Goal: Use online tool/utility: Utilize a website feature to perform a specific function

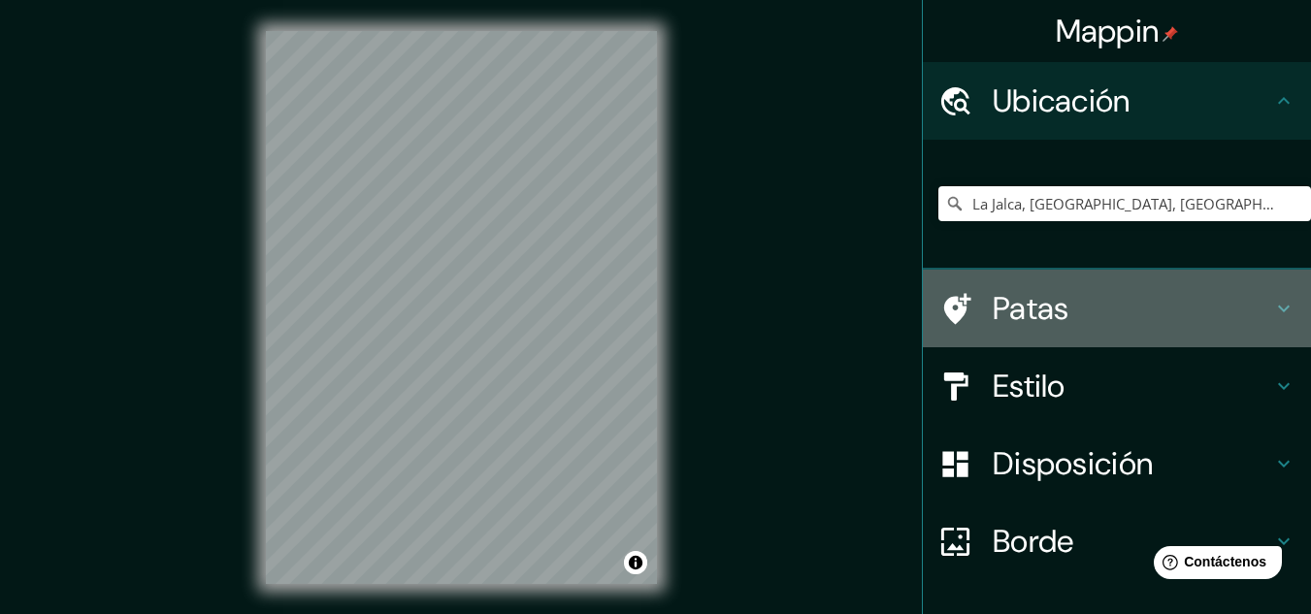
click at [1272, 301] on icon at bounding box center [1283, 308] width 23 height 23
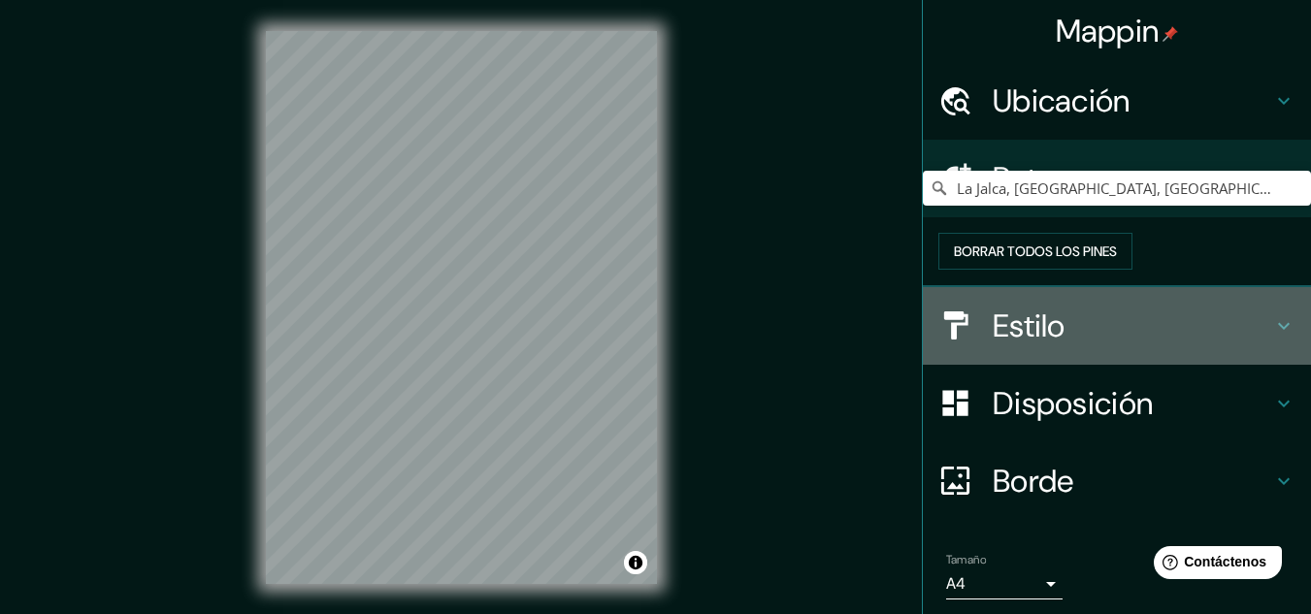
click at [1273, 338] on icon at bounding box center [1283, 325] width 23 height 23
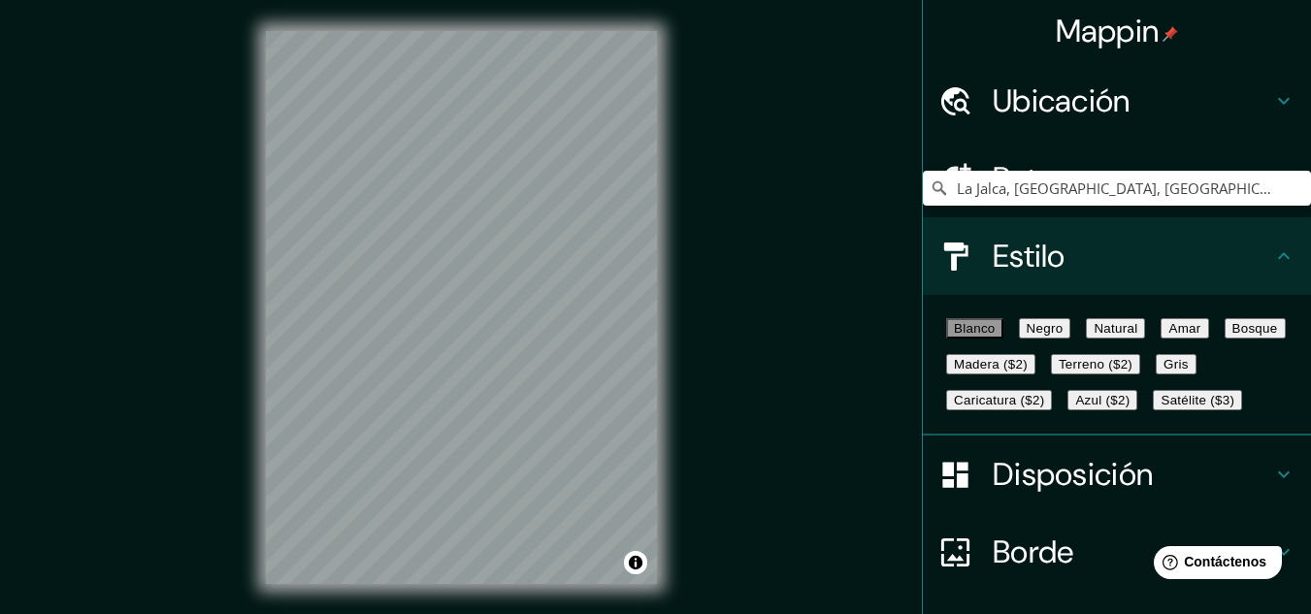
click at [1063, 336] on font "Negro" at bounding box center [1044, 328] width 37 height 15
click at [985, 336] on font "Blanco" at bounding box center [975, 328] width 42 height 15
click at [1137, 328] on font "Natural" at bounding box center [1115, 328] width 44 height 15
click at [973, 323] on button "Blanco" at bounding box center [974, 328] width 57 height 20
click at [1137, 336] on font "Natural" at bounding box center [1115, 328] width 44 height 15
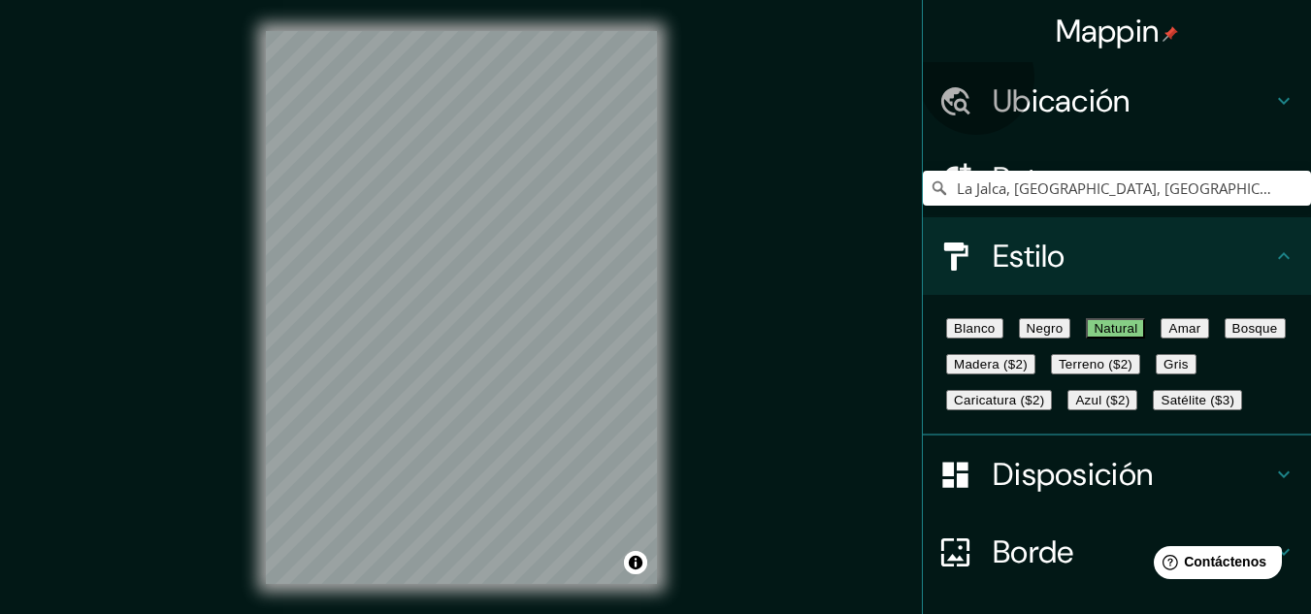
click at [986, 336] on font "Blanco" at bounding box center [975, 328] width 42 height 15
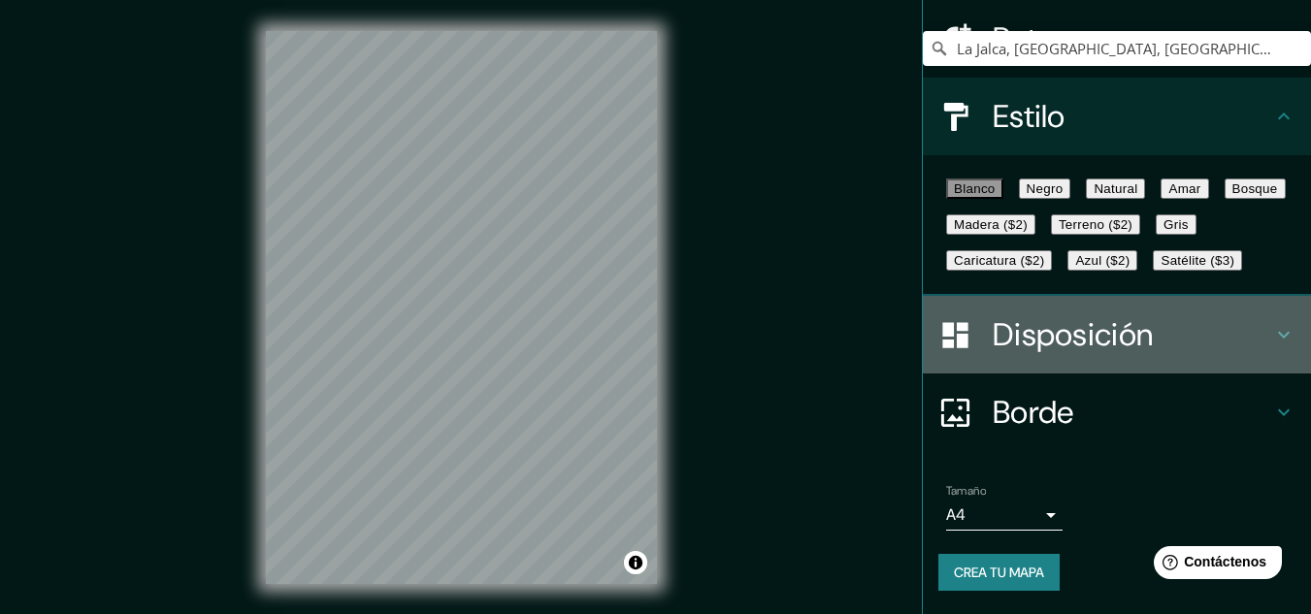
click at [1213, 333] on h4 "Disposición" at bounding box center [1131, 334] width 279 height 39
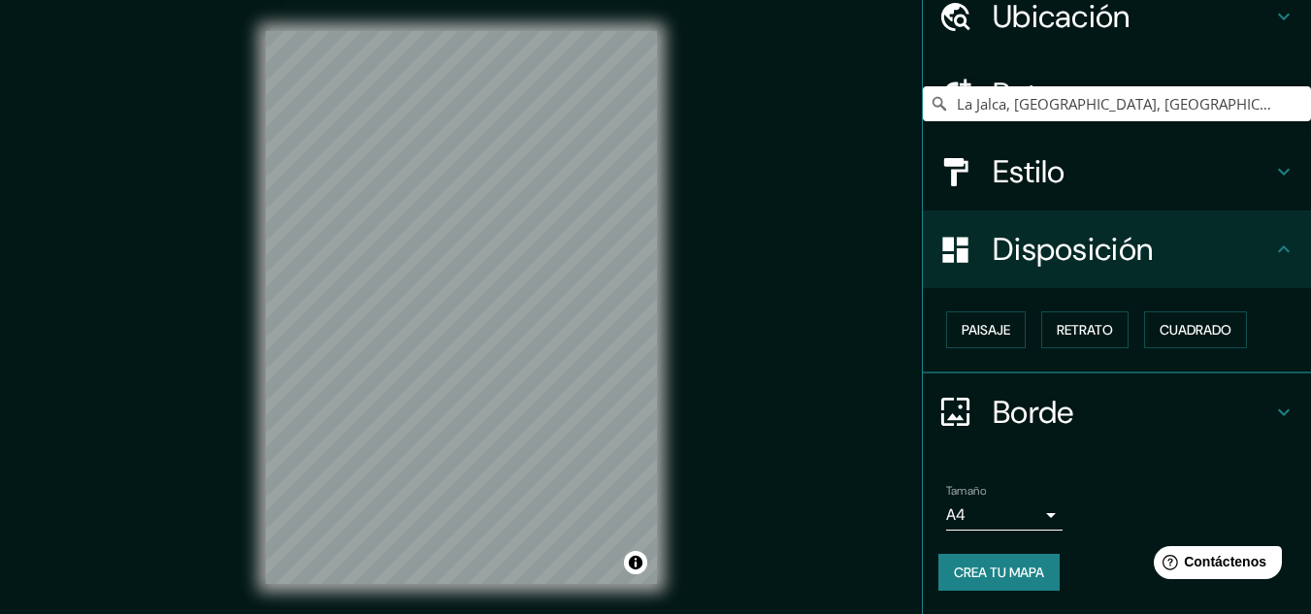
scroll to position [85, 0]
click at [1060, 342] on font "Retrato" at bounding box center [1084, 329] width 56 height 25
click at [996, 336] on font "Paisaje" at bounding box center [985, 329] width 49 height 17
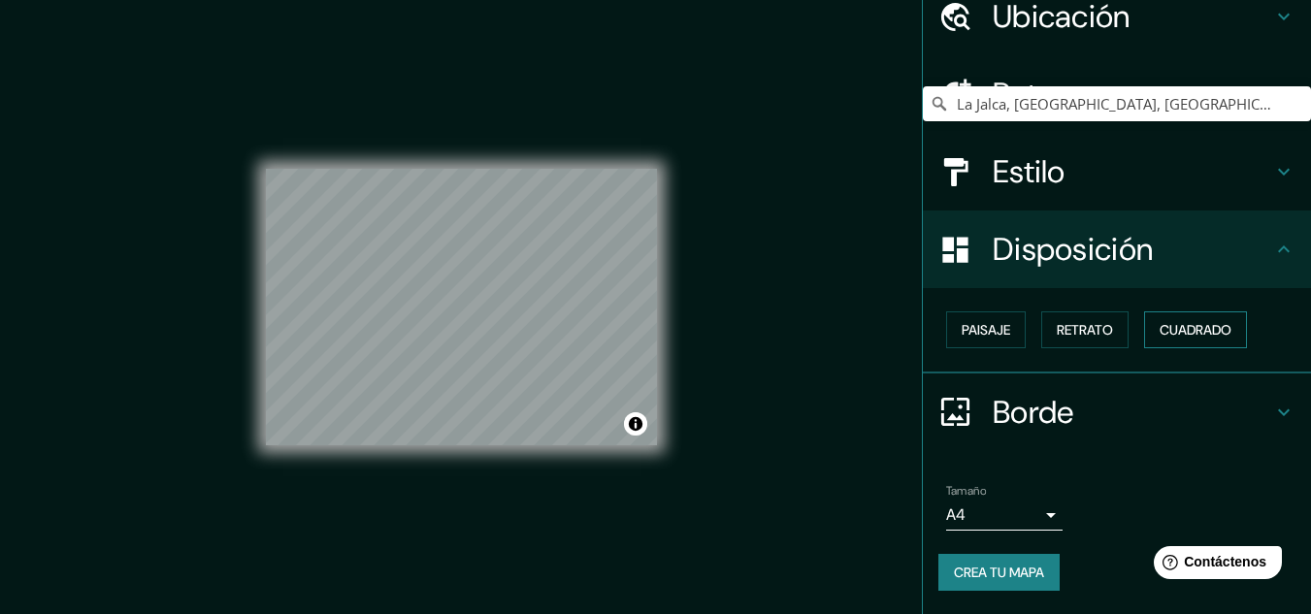
click at [1202, 335] on font "Cuadrado" at bounding box center [1195, 329] width 72 height 17
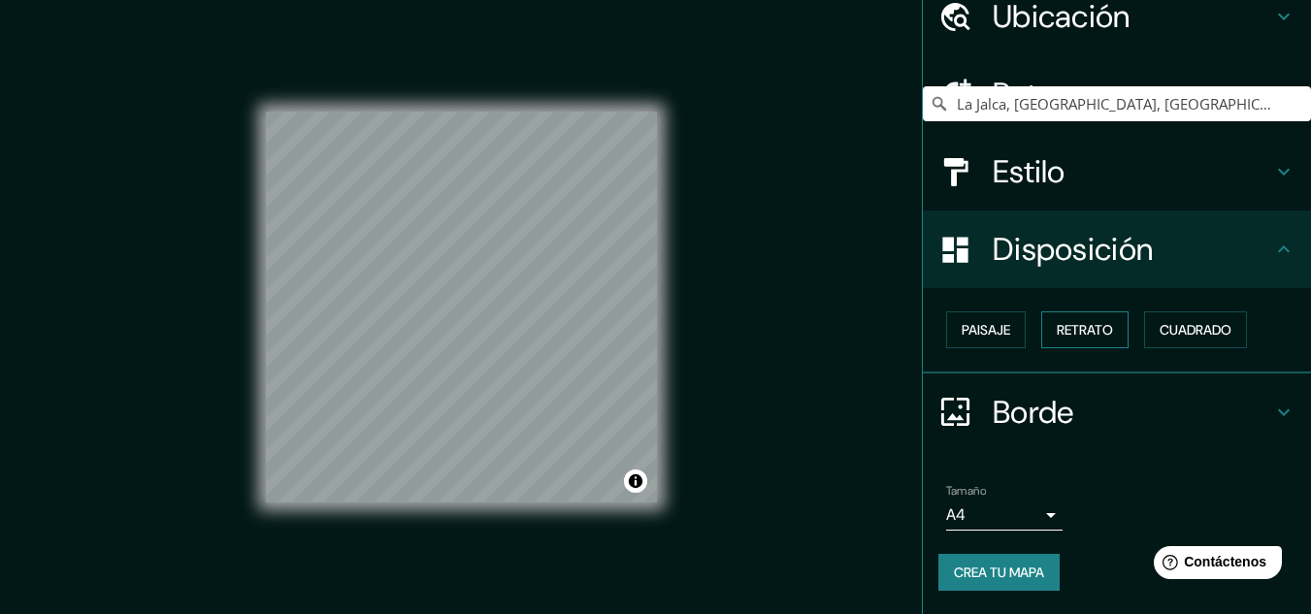
click at [1087, 328] on font "Retrato" at bounding box center [1084, 329] width 56 height 17
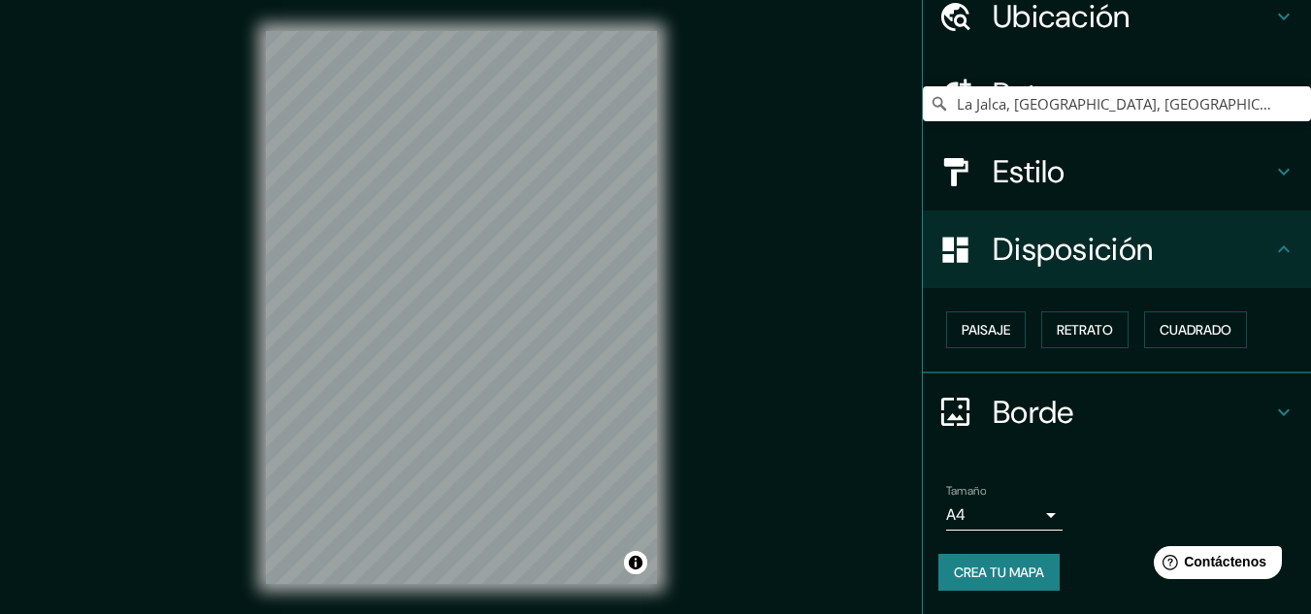
click at [1273, 418] on icon at bounding box center [1283, 412] width 23 height 23
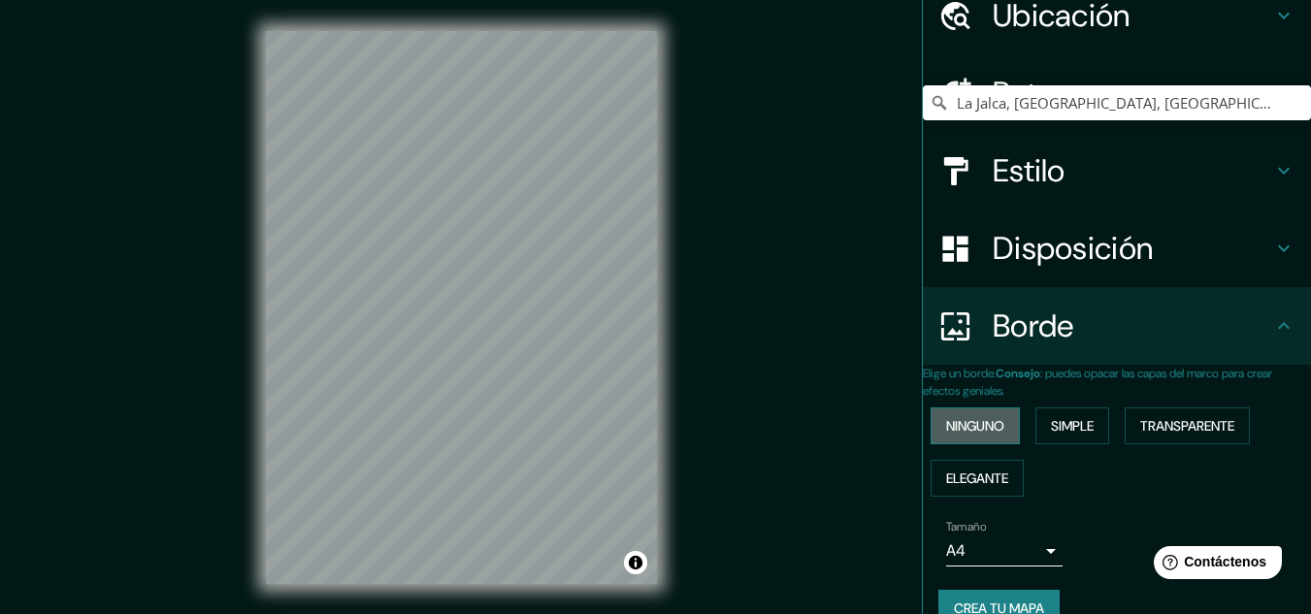
click at [979, 443] on button "Ninguno" at bounding box center [974, 425] width 89 height 37
click at [1068, 429] on font "Simple" at bounding box center [1072, 425] width 43 height 17
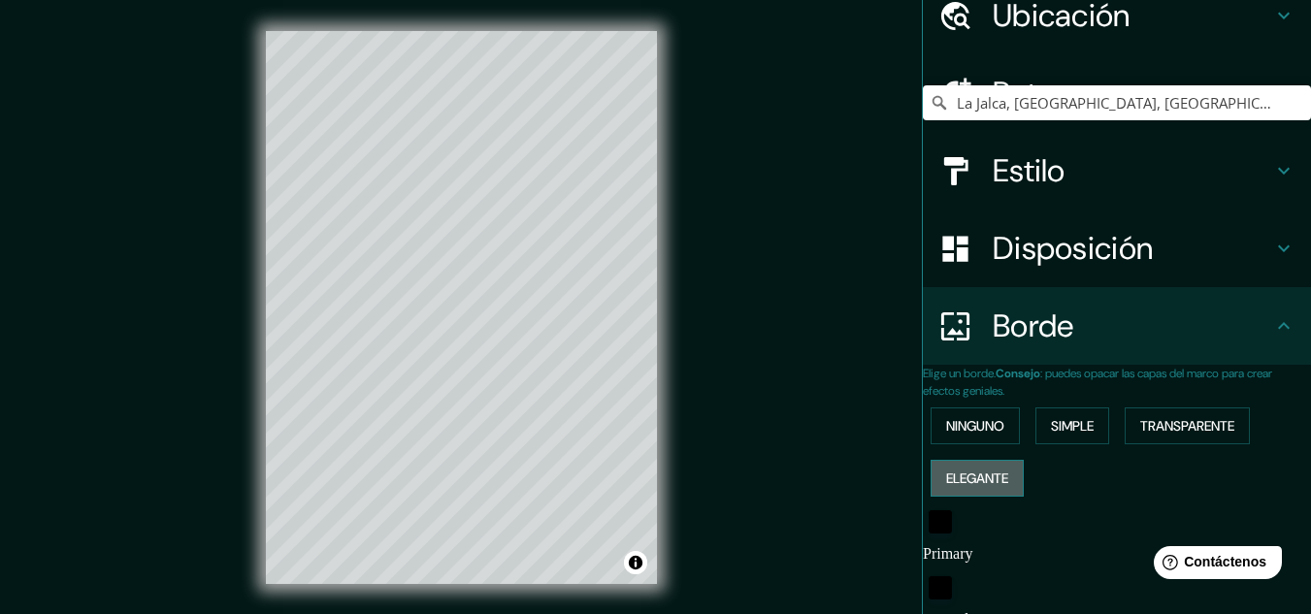
click at [1006, 470] on font "Elegante" at bounding box center [977, 478] width 62 height 25
click at [1193, 407] on div "Ninguno Simple Transparente Elegante" at bounding box center [1117, 452] width 388 height 105
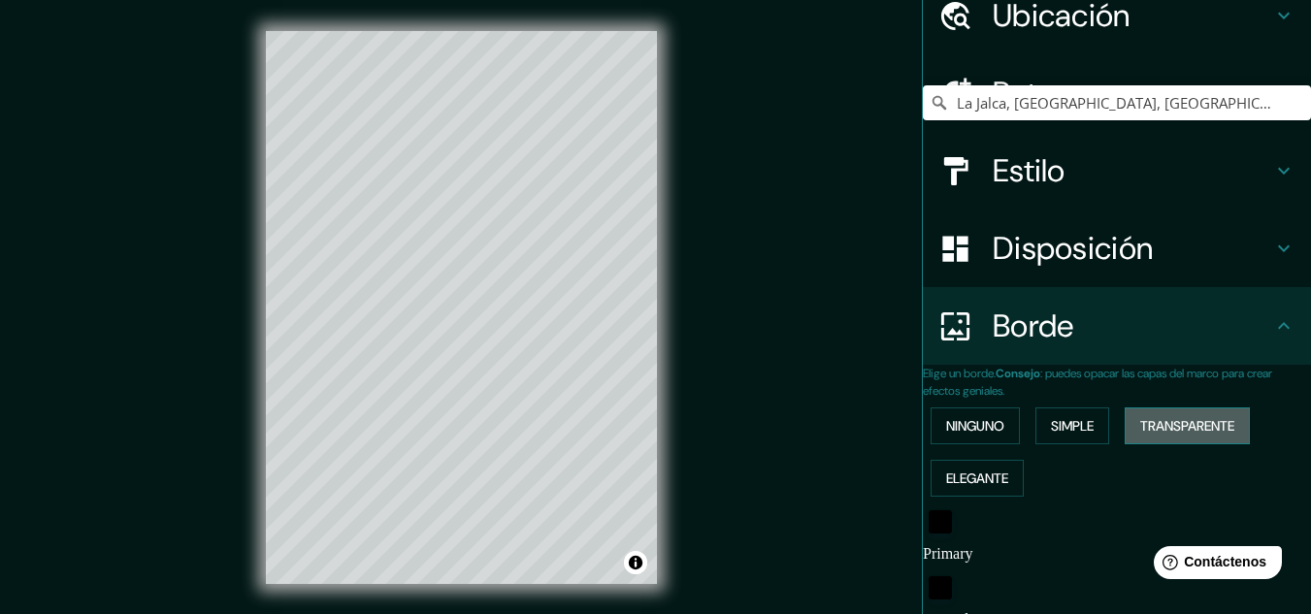
click at [1183, 427] on font "Transparente" at bounding box center [1187, 425] width 94 height 17
click at [1091, 427] on font "Simple" at bounding box center [1072, 425] width 43 height 17
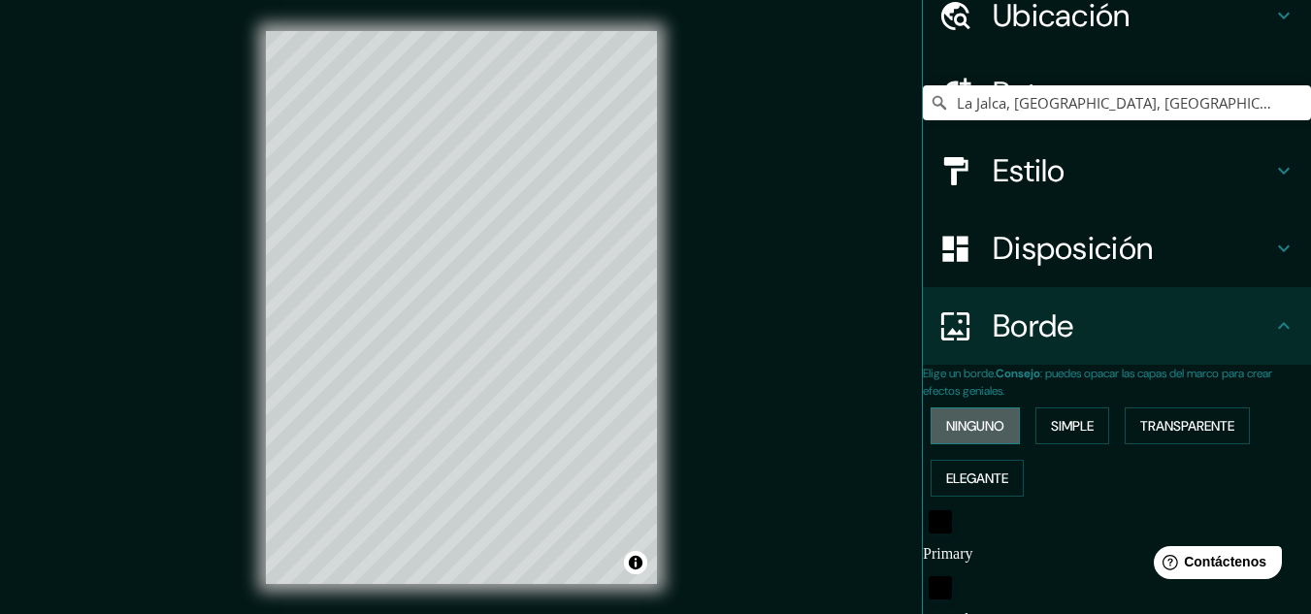
click at [1018, 418] on button "Ninguno" at bounding box center [974, 425] width 89 height 37
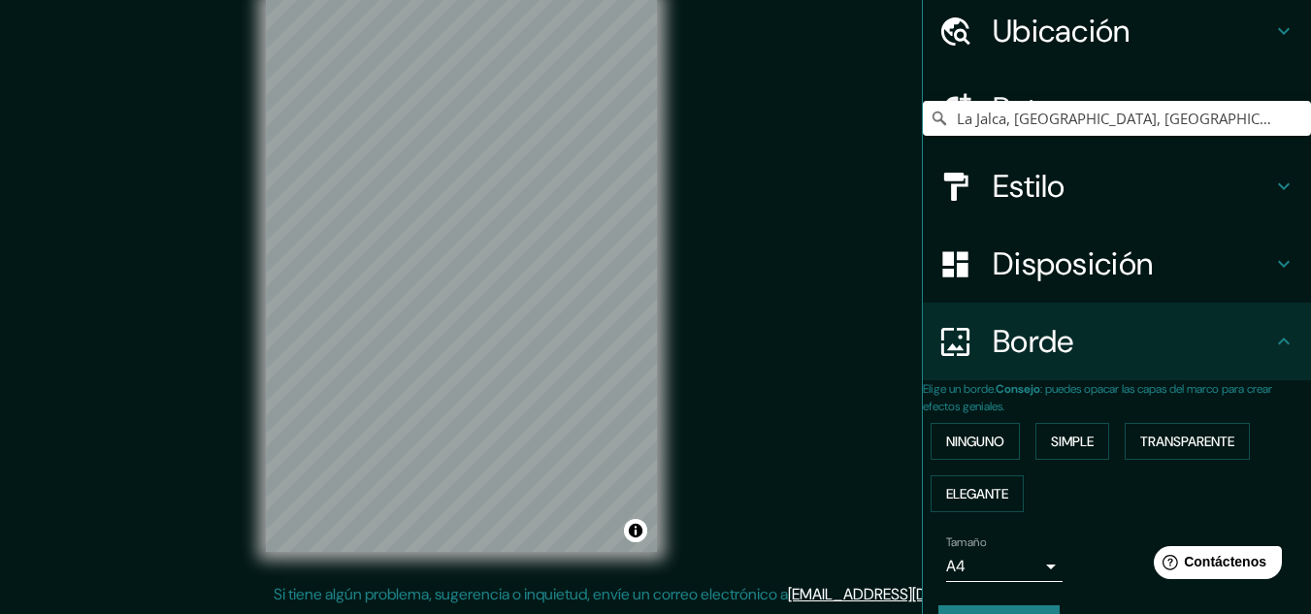
scroll to position [0, 0]
